Goal: Information Seeking & Learning: Learn about a topic

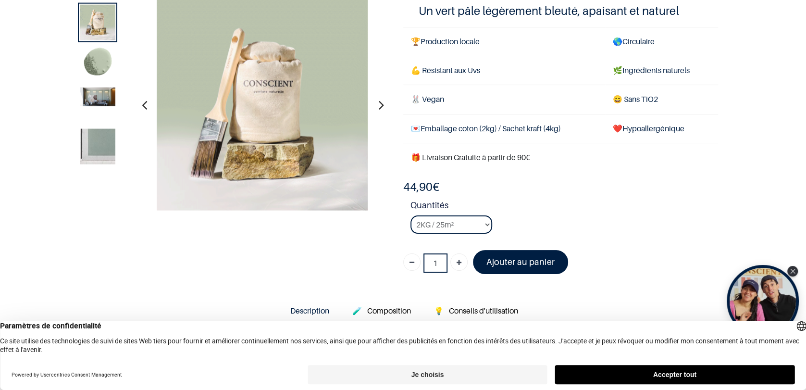
scroll to position [68, 0]
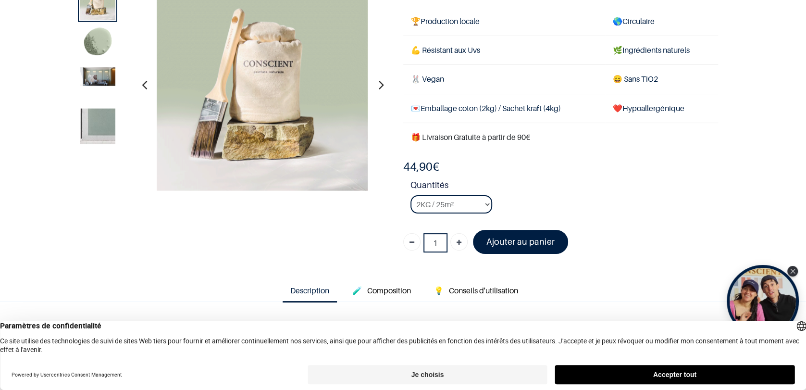
click at [383, 89] on icon "button" at bounding box center [381, 85] width 5 height 26
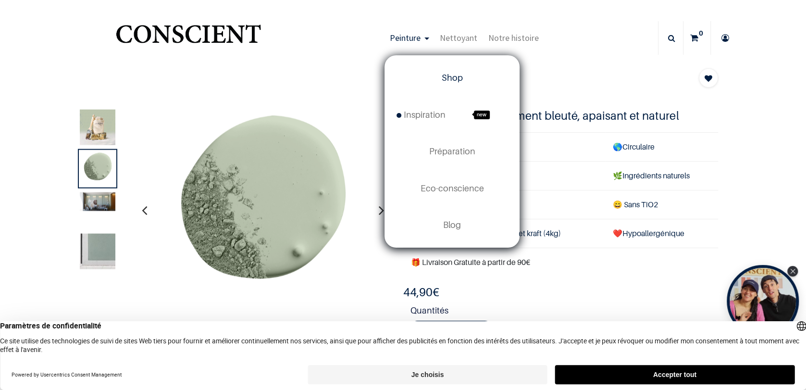
click at [442, 82] on link "Shop" at bounding box center [452, 78] width 134 height 37
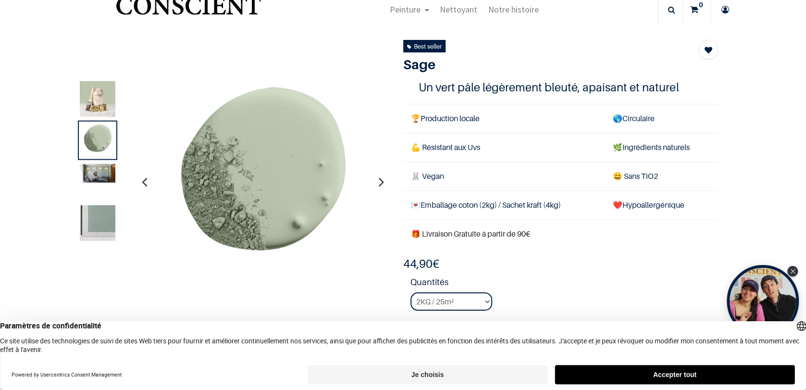
scroll to position [37, 0]
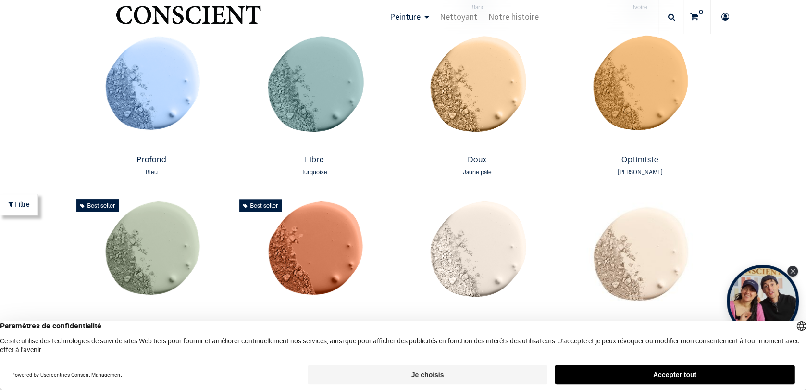
scroll to position [666, 0]
click at [672, 372] on button "Accepter tout" at bounding box center [674, 374] width 239 height 19
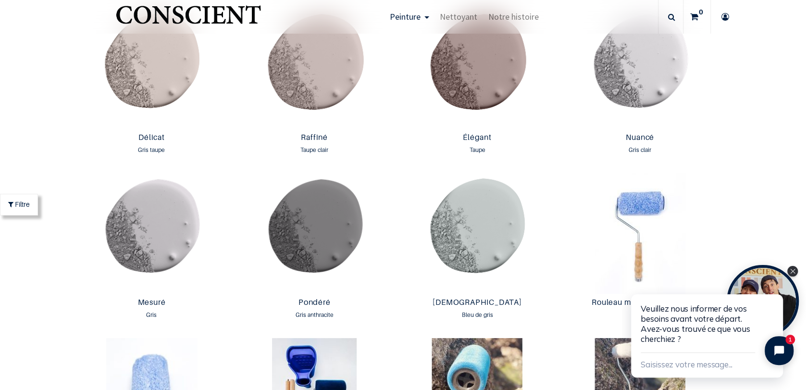
scroll to position [1508, 0]
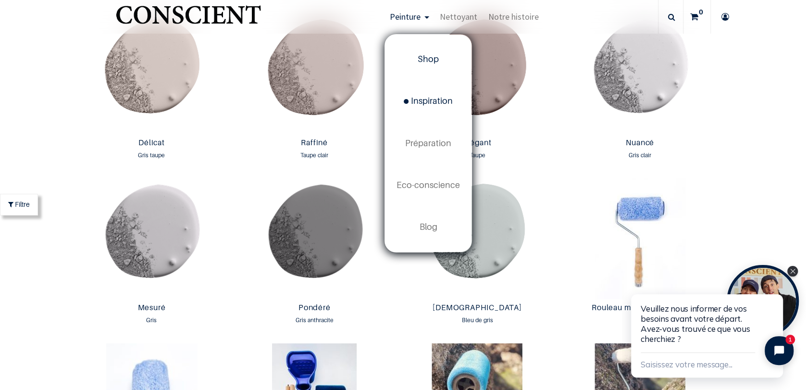
click at [434, 103] on span "Inspiration" at bounding box center [428, 101] width 49 height 10
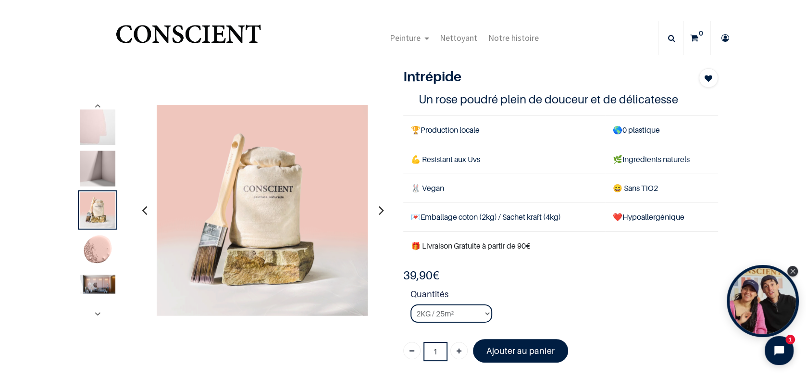
click at [99, 124] on img at bounding box center [98, 128] width 36 height 36
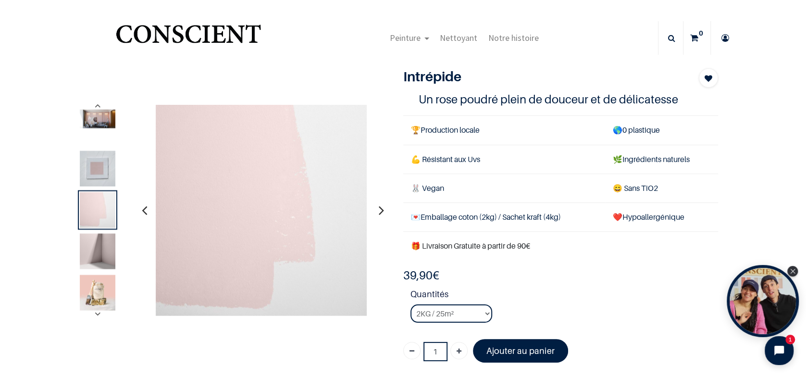
click at [96, 134] on div at bounding box center [97, 127] width 39 height 39
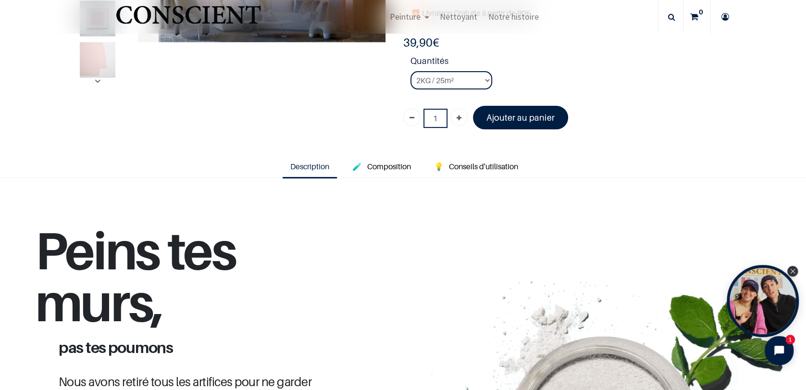
scroll to position [176, 0]
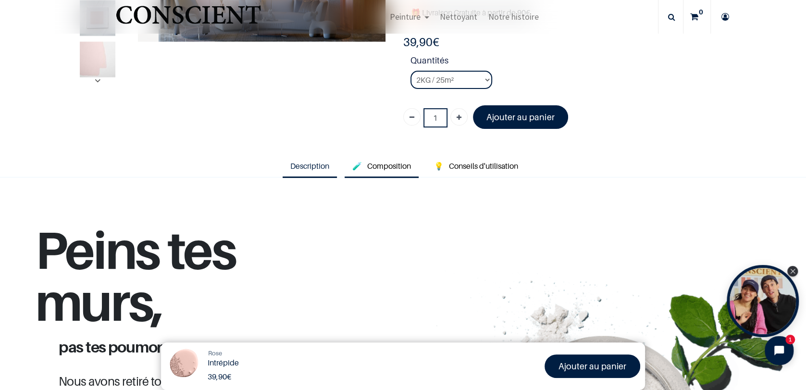
click at [407, 164] on span "Composition" at bounding box center [389, 166] width 44 height 10
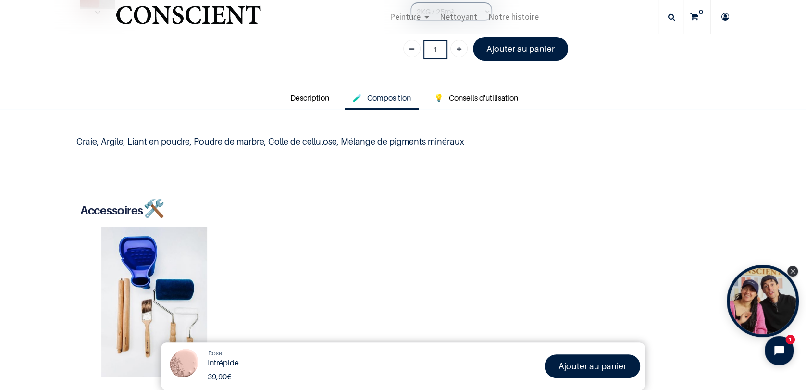
scroll to position [251, 0]
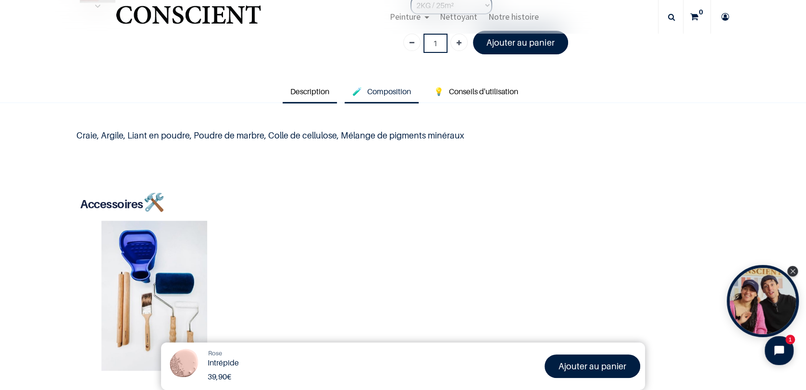
click at [313, 89] on span "Description" at bounding box center [309, 92] width 39 height 10
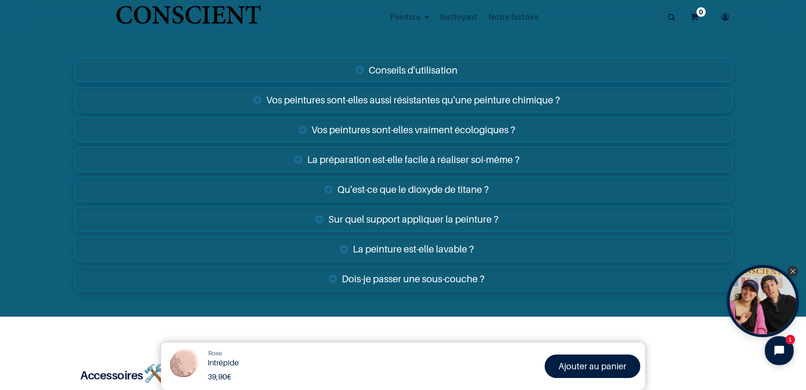
scroll to position [1575, 0]
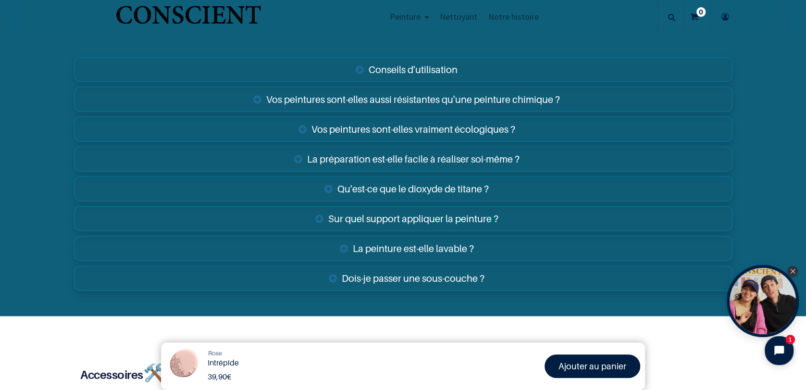
click at [257, 96] on link "Vos peintures sont-elles aussi résistantes qu'une peinture chimique ?" at bounding box center [403, 99] width 659 height 25
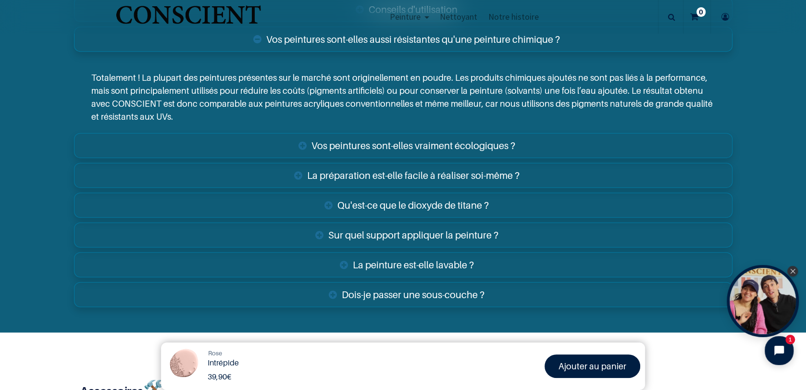
scroll to position [1636, 0]
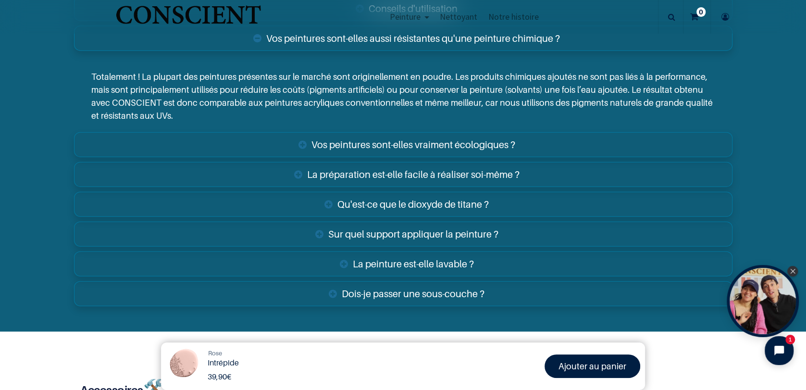
click at [257, 96] on p "Totalement ! La plupart des peintures présentes sur le marché sont originelleme…" at bounding box center [403, 96] width 624 height 52
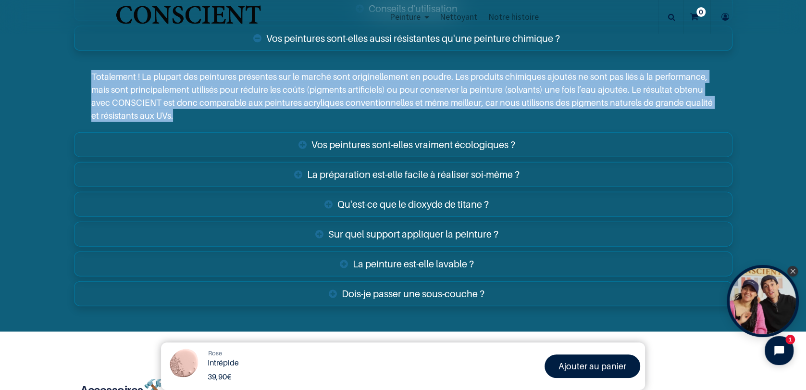
click at [257, 96] on p "Totalement ! La plupart des peintures présentes sur le marché sont originelleme…" at bounding box center [403, 96] width 624 height 52
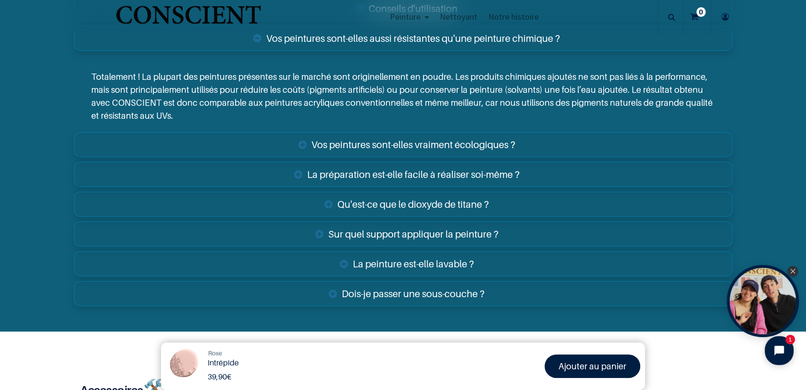
click at [257, 96] on p "Totalement ! La plupart des peintures présentes sur le marché sont originelleme…" at bounding box center [403, 96] width 624 height 52
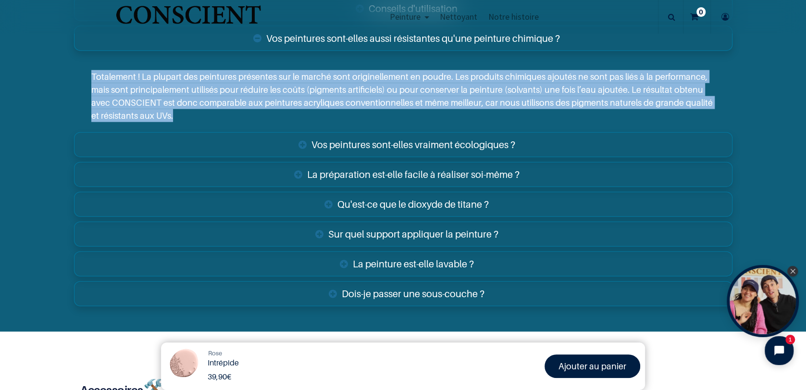
click at [257, 96] on p "Totalement ! La plupart des peintures présentes sur le marché sont originelleme…" at bounding box center [403, 96] width 624 height 52
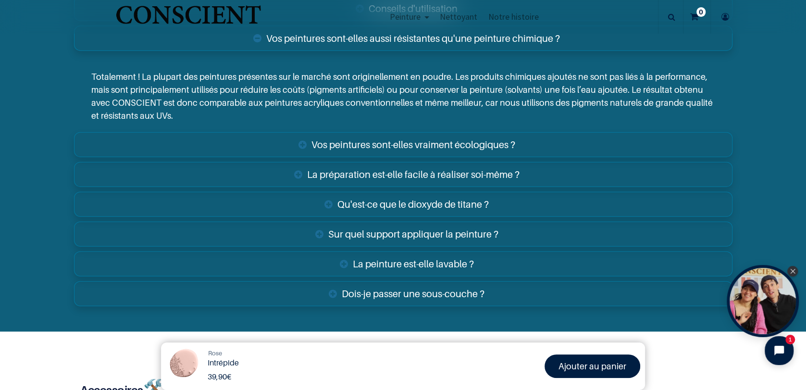
click at [257, 96] on p "Totalement ! La plupart des peintures présentes sur le marché sont originelleme…" at bounding box center [403, 96] width 624 height 52
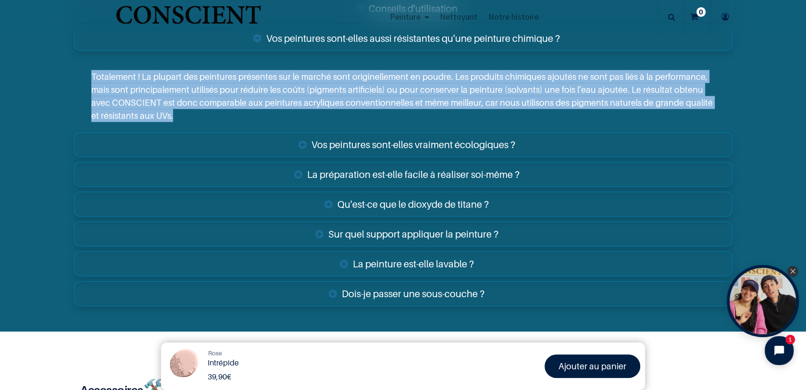
click at [257, 96] on p "Totalement ! La plupart des peintures présentes sur le marché sont originelleme…" at bounding box center [403, 96] width 624 height 52
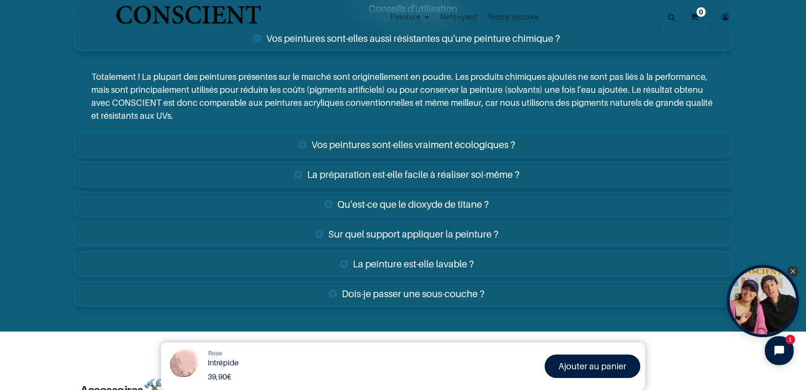
click at [301, 144] on link "Vos peintures sont-elles vraiment écologiques ?" at bounding box center [403, 144] width 659 height 25
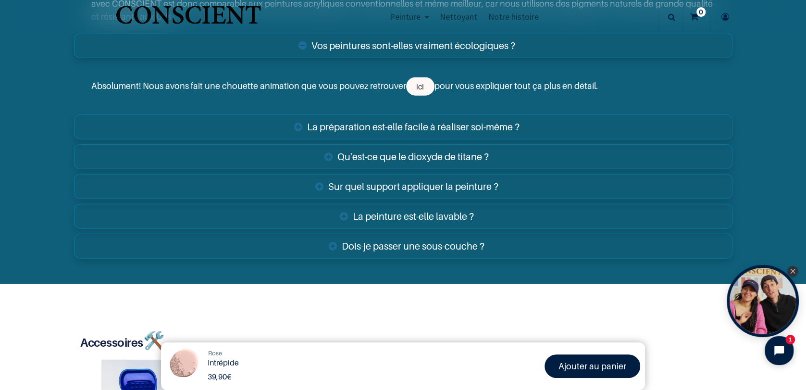
scroll to position [1736, 0]
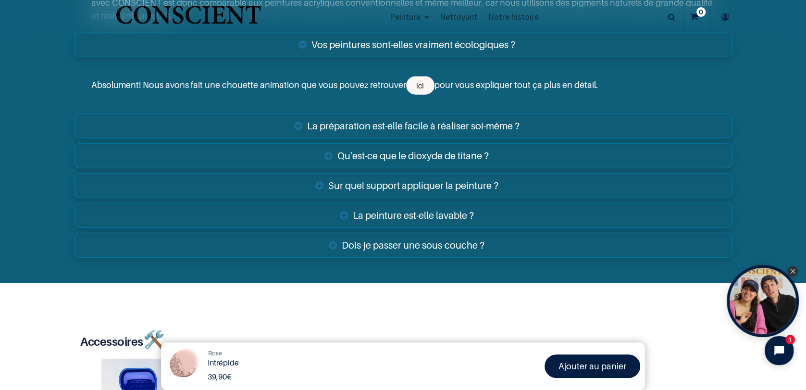
click at [312, 182] on link "Sur quel support appliquer la peinture ?" at bounding box center [403, 185] width 659 height 25
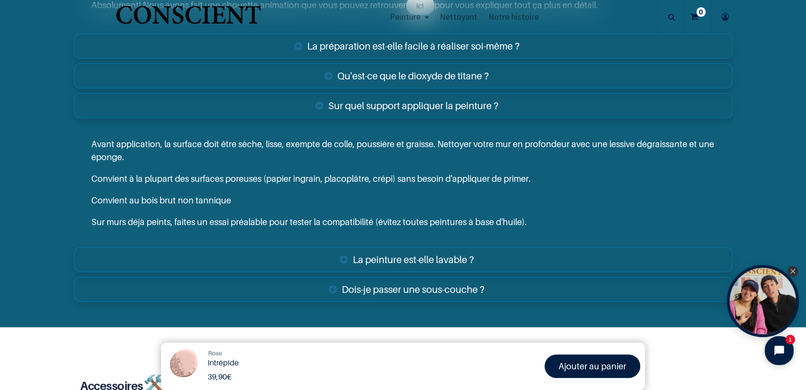
scroll to position [1816, 0]
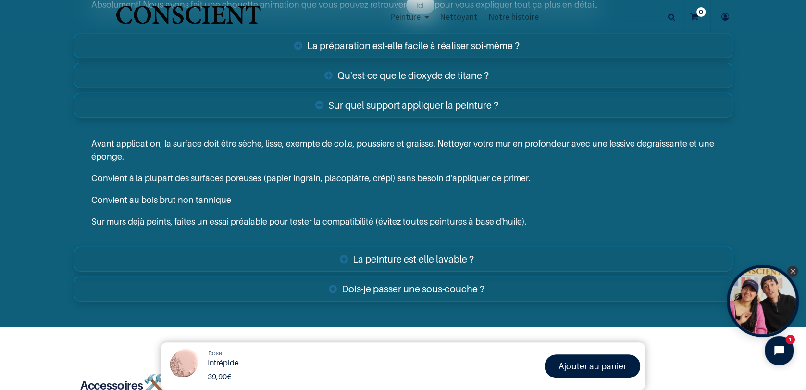
click at [312, 182] on p "Convient à la plupart des surfaces poreuses (papier ingrain, placoplâtre, crépi…" at bounding box center [403, 178] width 624 height 13
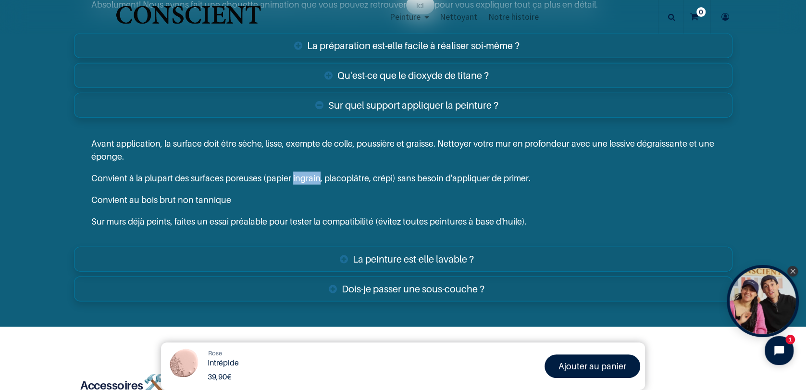
click at [312, 182] on p "Convient à la plupart des surfaces poreuses (papier ingrain, placoplâtre, crépi…" at bounding box center [403, 178] width 624 height 13
click at [312, 216] on p "Sur murs déjà peints, faites un essai préalable pour tester la compatibilité (é…" at bounding box center [403, 221] width 624 height 13
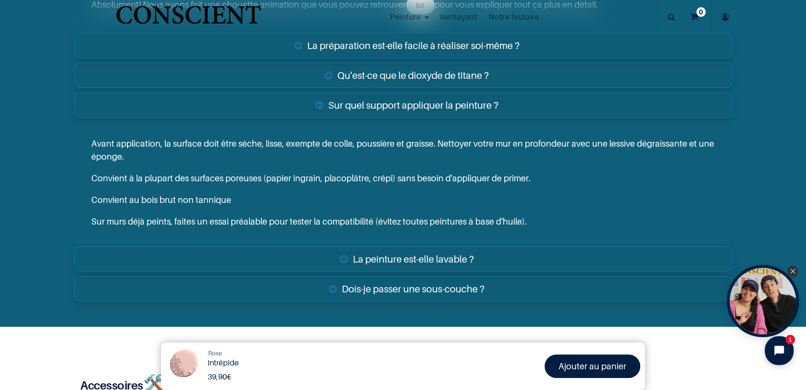
click at [312, 216] on p "Sur murs déjà peints, faites un essai préalable pour tester la compatibilité (é…" at bounding box center [403, 221] width 624 height 13
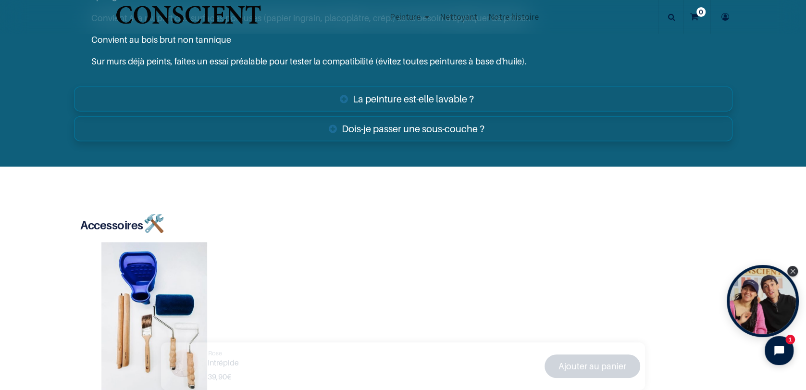
scroll to position [1940, 0]
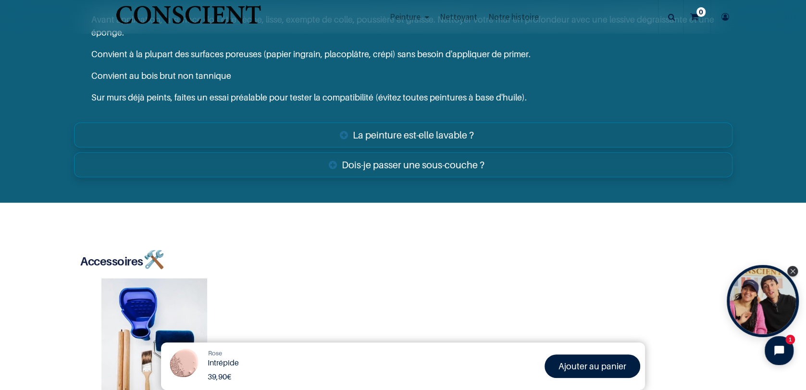
click at [342, 166] on link "Dois-je passer une sous-couche ?" at bounding box center [403, 164] width 659 height 25
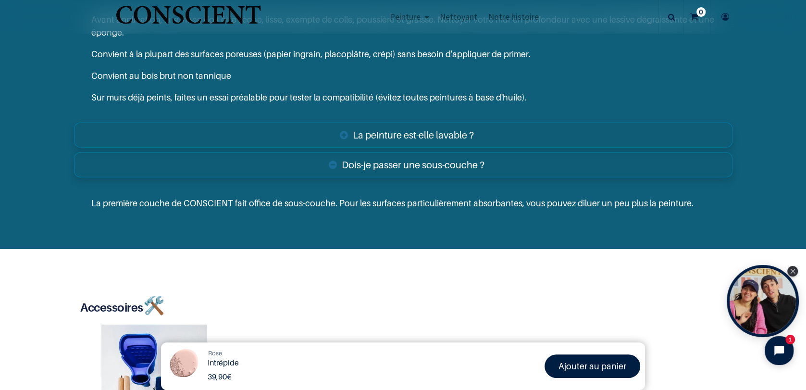
click at [338, 197] on p "La première couche de CONSCIENT fait office de sous-couche. Pour les surfaces p…" at bounding box center [403, 203] width 624 height 13
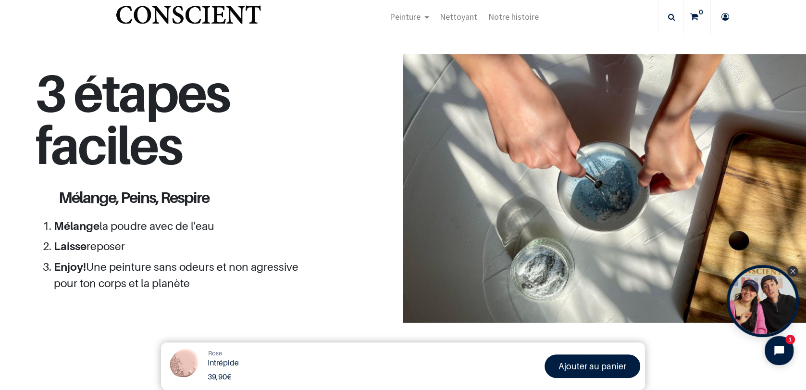
scroll to position [805, 0]
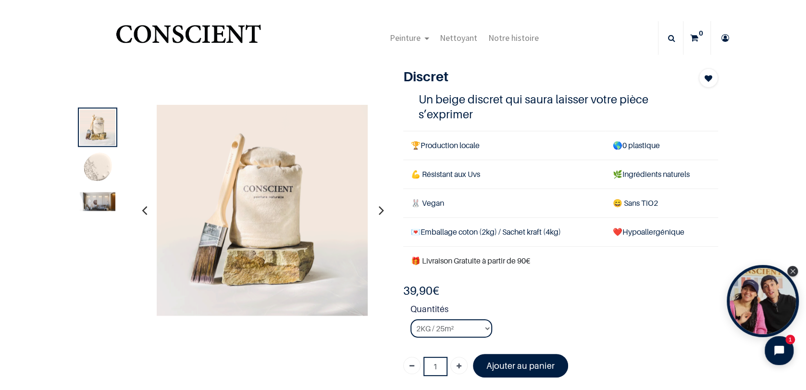
click at [106, 163] on img at bounding box center [98, 169] width 36 height 36
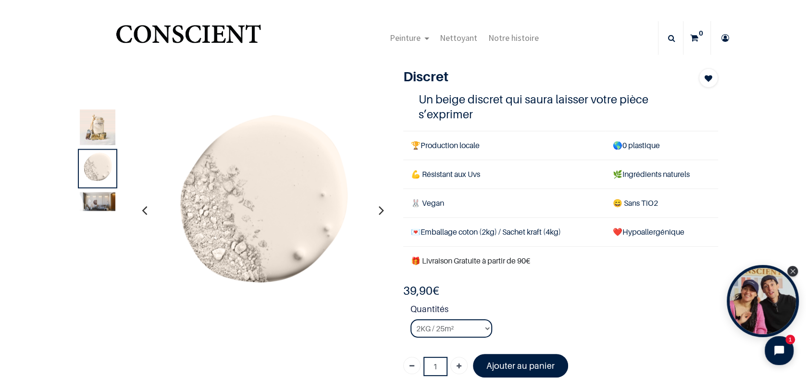
click at [99, 207] on img at bounding box center [98, 201] width 36 height 19
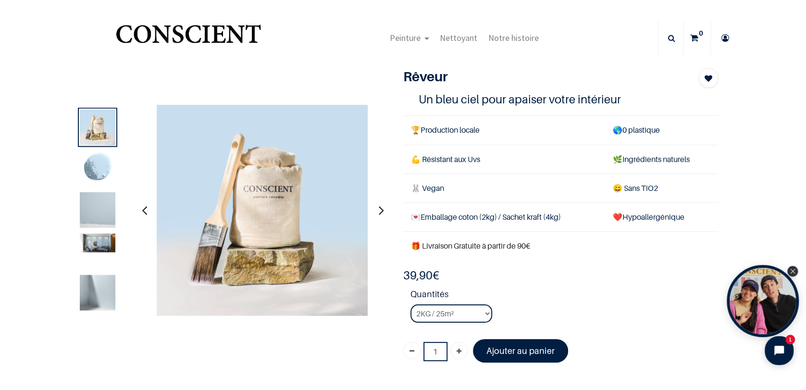
click at [96, 240] on img at bounding box center [98, 243] width 36 height 19
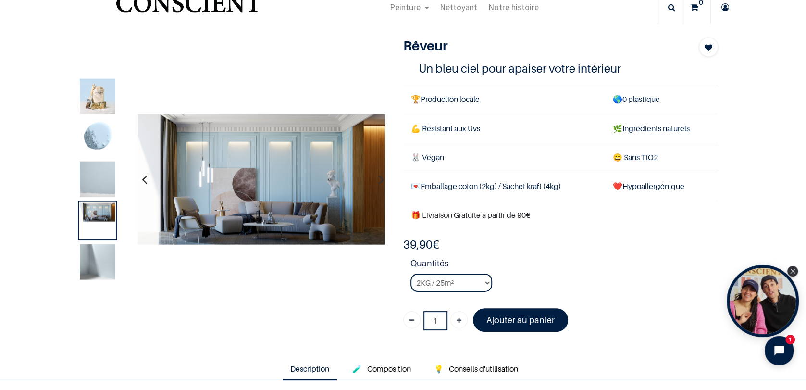
scroll to position [31, 0]
click at [96, 240] on div at bounding box center [97, 179] width 39 height 207
click at [95, 264] on img at bounding box center [98, 262] width 36 height 36
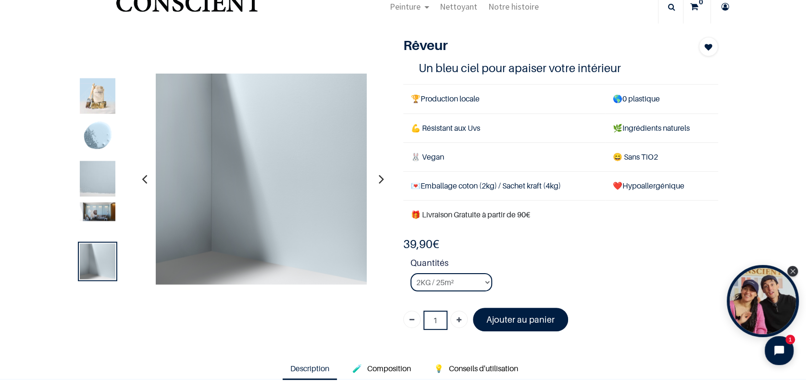
scroll to position [0, 0]
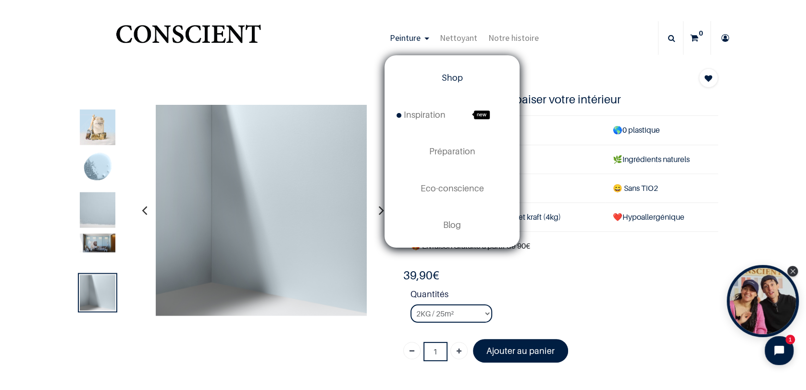
click at [449, 78] on span "Shop" at bounding box center [452, 78] width 21 height 10
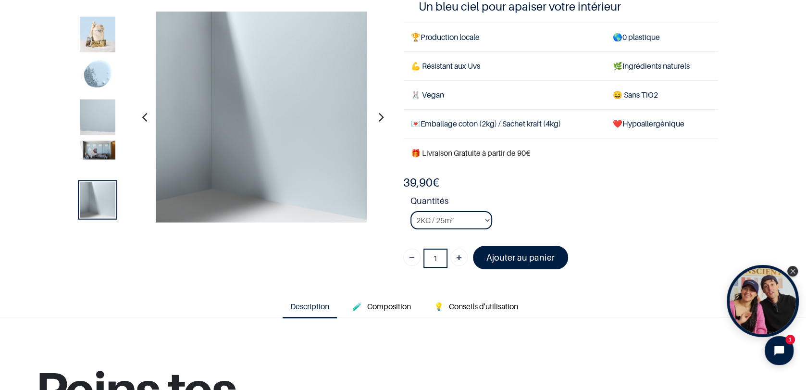
scroll to position [67, 0]
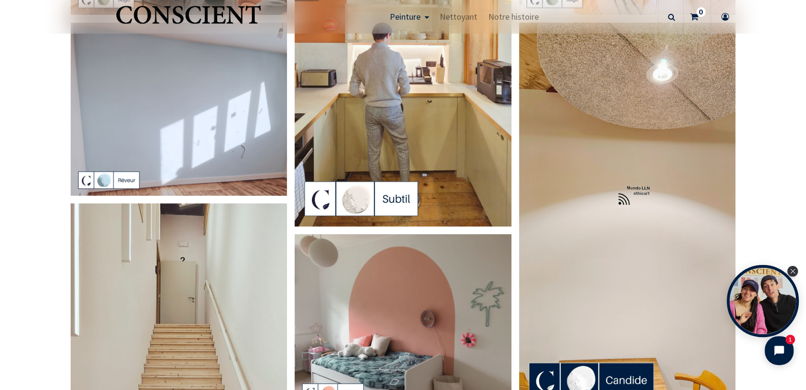
scroll to position [171, 0]
click at [240, 109] on img at bounding box center [179, 109] width 217 height 174
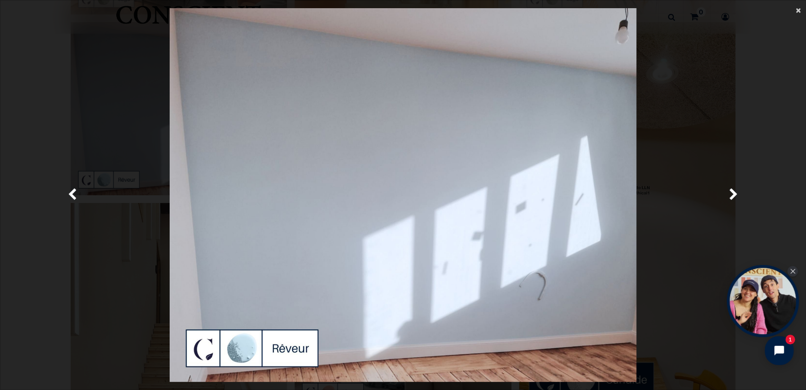
click at [800, 7] on span "×" at bounding box center [798, 9] width 5 height 13
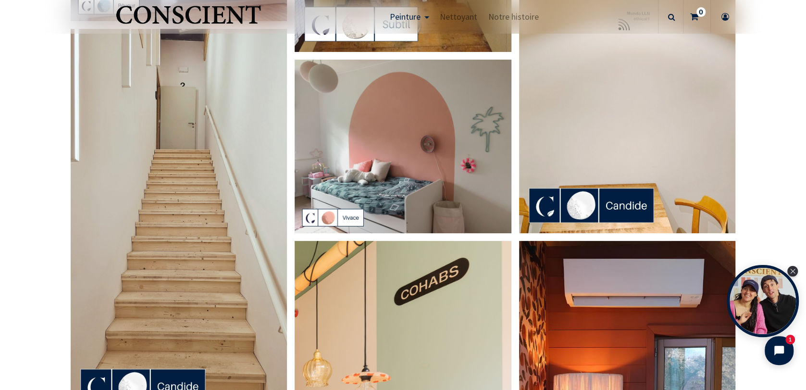
scroll to position [345, 0]
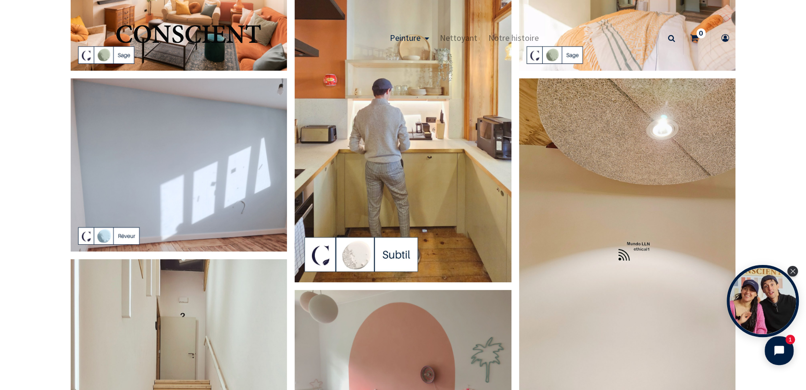
click at [476, 125] on img at bounding box center [403, 89] width 217 height 385
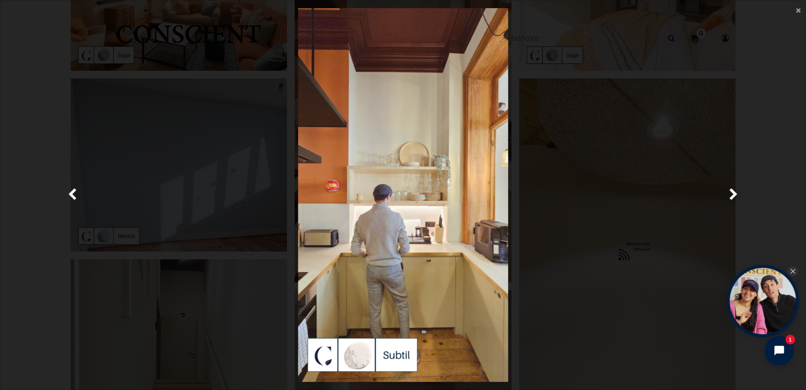
click at [674, 101] on div at bounding box center [403, 195] width 779 height 374
click at [799, 12] on span "×" at bounding box center [798, 9] width 5 height 13
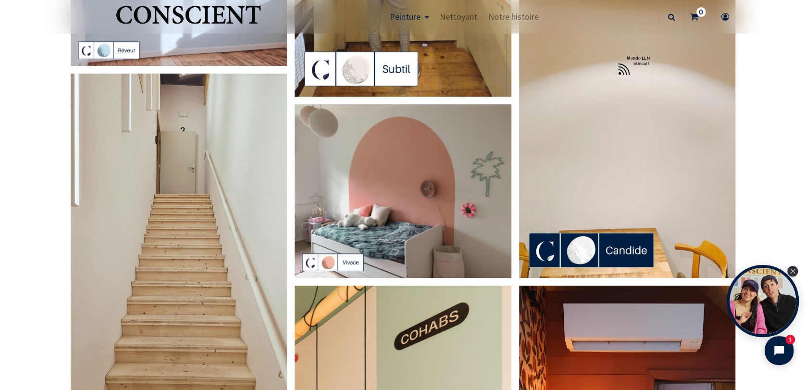
scroll to position [299, 0]
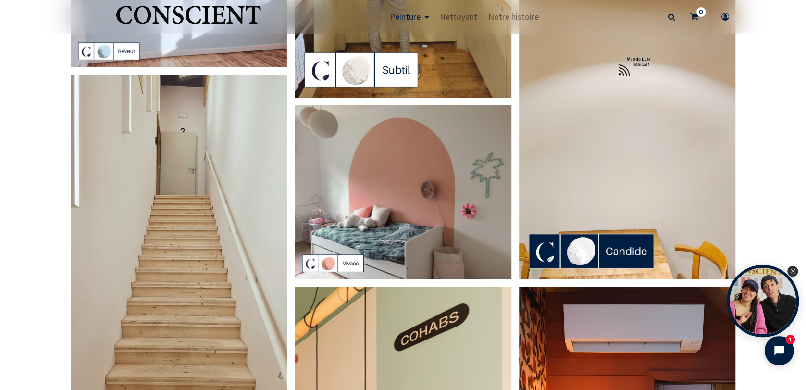
click at [434, 202] on img at bounding box center [403, 192] width 217 height 174
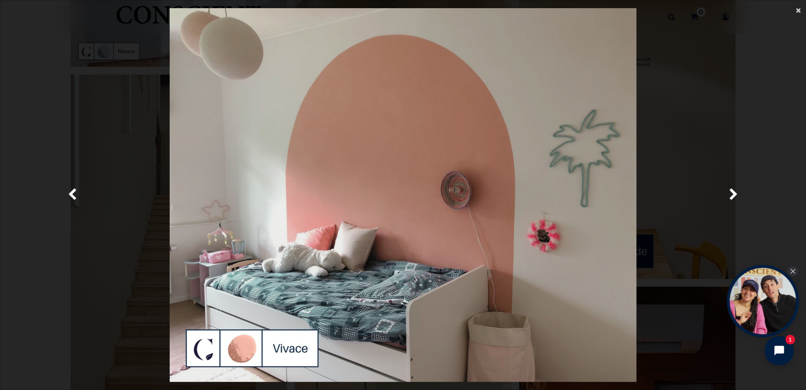
click at [799, 13] on span "×" at bounding box center [798, 9] width 5 height 13
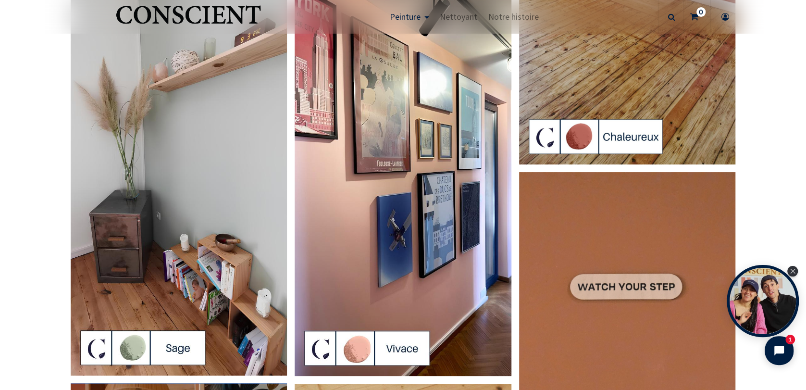
scroll to position [1562, 0]
click at [460, 180] on img at bounding box center [403, 182] width 217 height 385
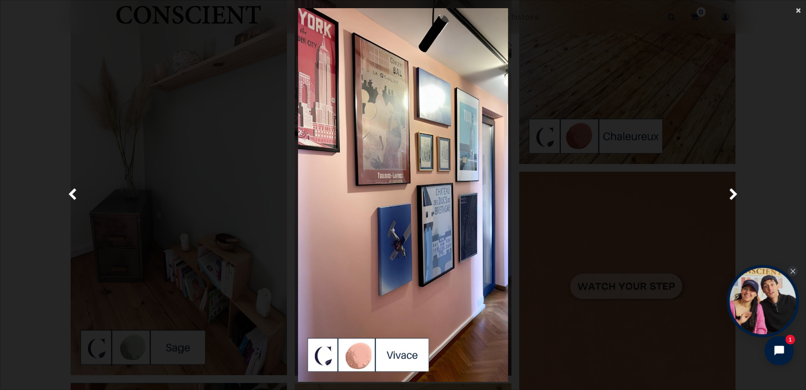
click at [798, 9] on span "×" at bounding box center [798, 9] width 5 height 13
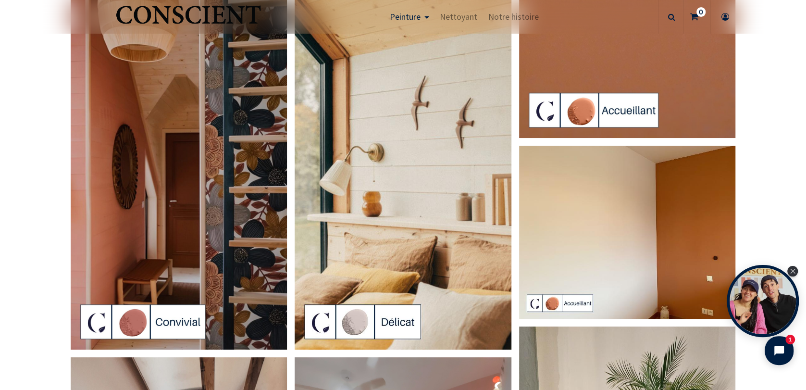
scroll to position [1981, 0]
click at [437, 119] on img at bounding box center [403, 156] width 217 height 385
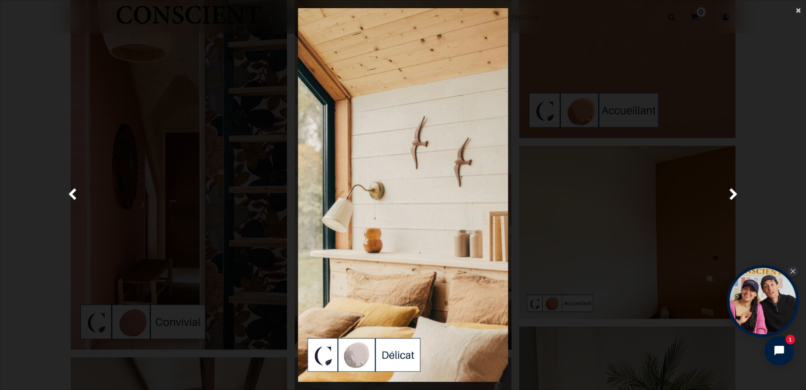
click at [798, 11] on span "×" at bounding box center [798, 9] width 5 height 13
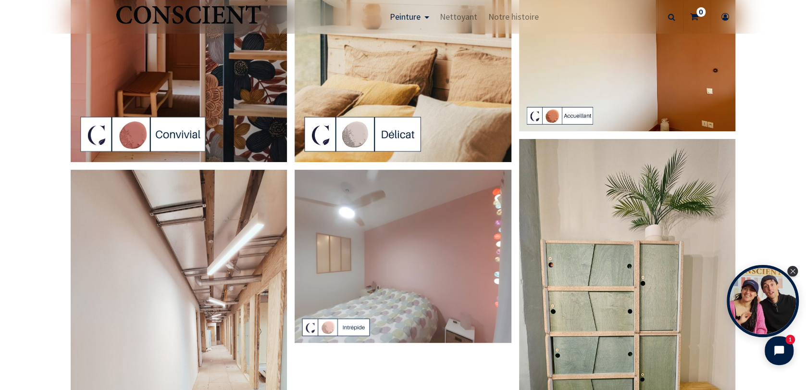
scroll to position [2285, 0]
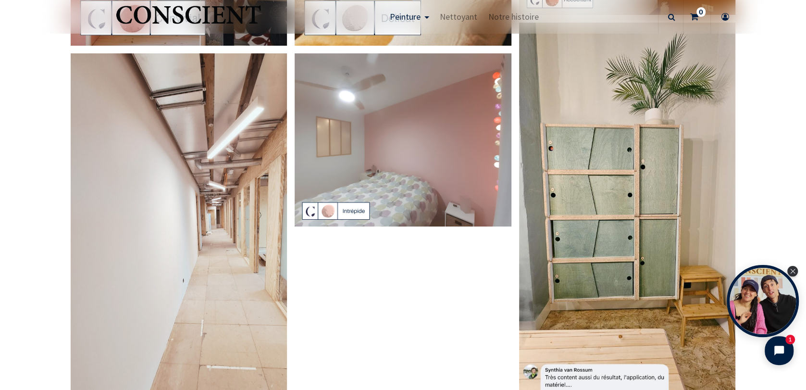
click at [425, 158] on img at bounding box center [403, 140] width 217 height 174
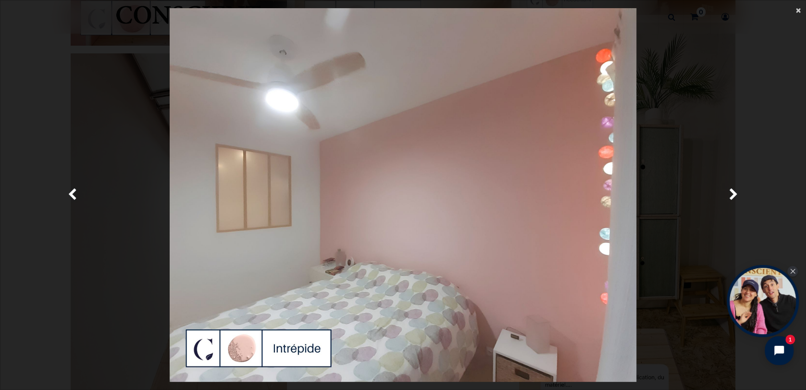
click at [799, 10] on span "×" at bounding box center [798, 9] width 5 height 13
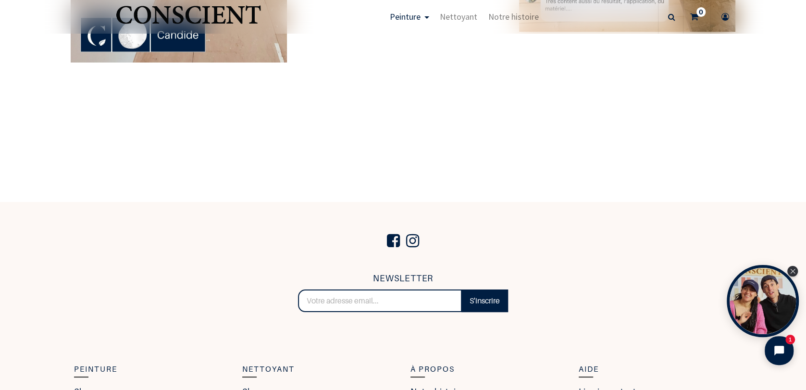
scroll to position [2661, 0]
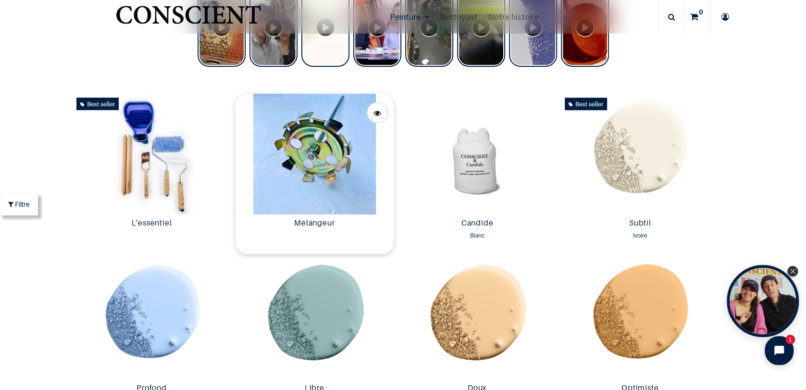
scroll to position [437, 0]
click at [314, 141] on img at bounding box center [315, 154] width 158 height 121
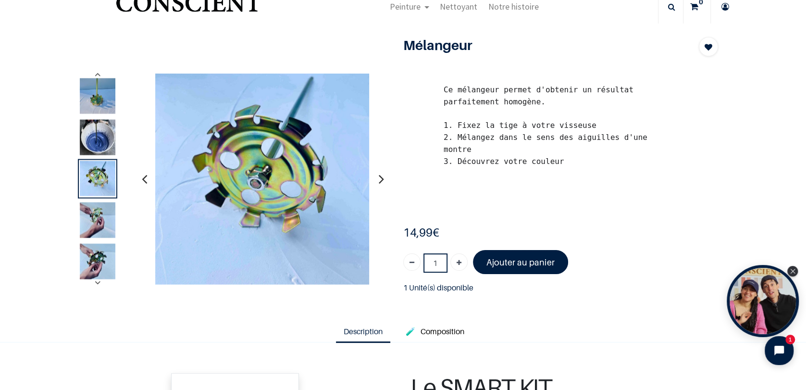
click at [107, 145] on img at bounding box center [98, 138] width 36 height 36
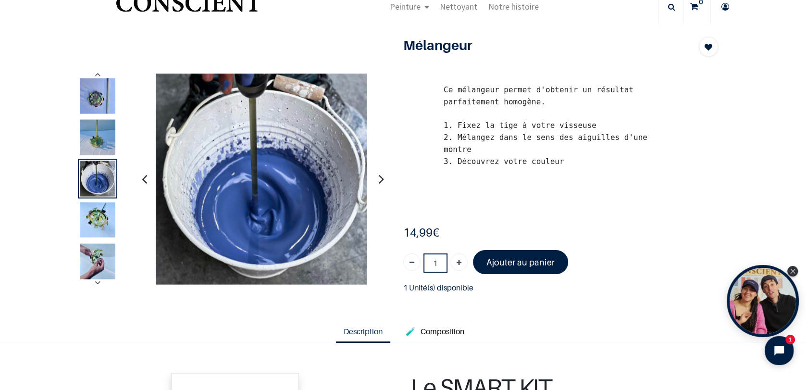
click at [86, 255] on img at bounding box center [98, 262] width 36 height 36
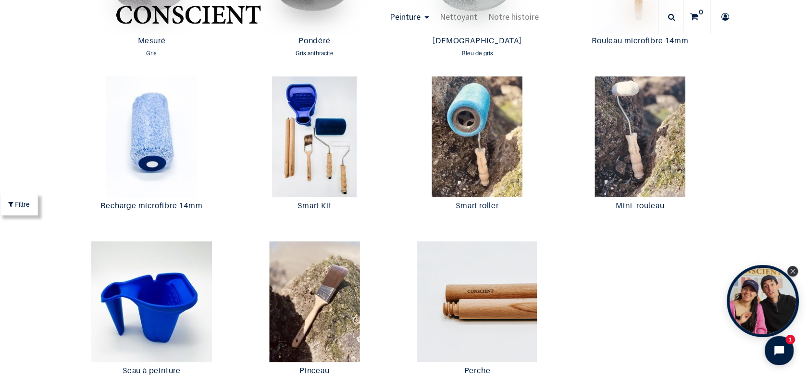
scroll to position [1779, 0]
